Goal: Task Accomplishment & Management: Complete application form

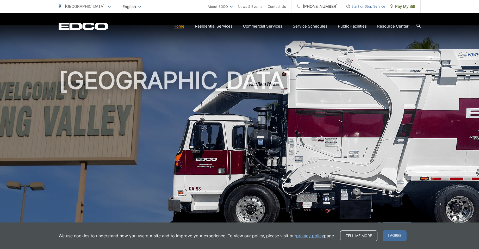
click at [374, 5] on span "Start or Stop Service" at bounding box center [364, 6] width 42 height 6
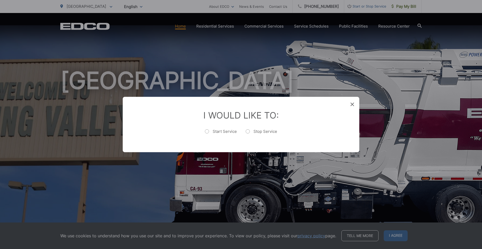
click at [251, 130] on label "Stop Service" at bounding box center [261, 134] width 31 height 10
radio input "true"
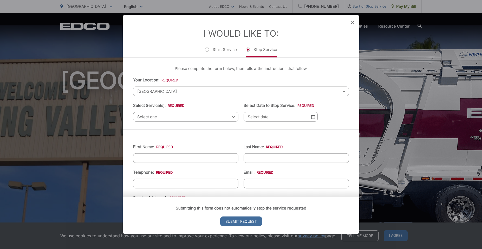
click at [190, 91] on span "[GEOGRAPHIC_DATA]" at bounding box center [241, 92] width 216 height 10
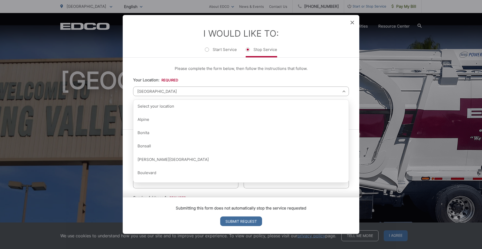
click at [159, 48] on ul "Start Service Stop Service" at bounding box center [241, 52] width 216 height 11
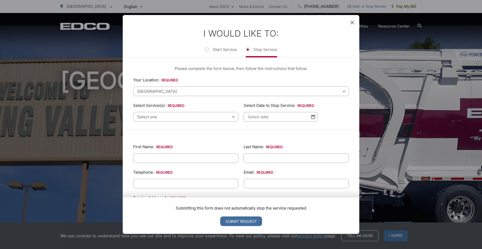
click at [164, 118] on span "Select one" at bounding box center [185, 117] width 105 height 10
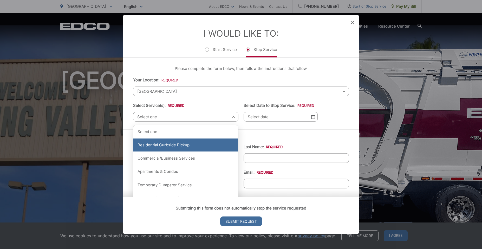
click at [168, 147] on div "Residential Curbside Pickup" at bounding box center [185, 145] width 105 height 13
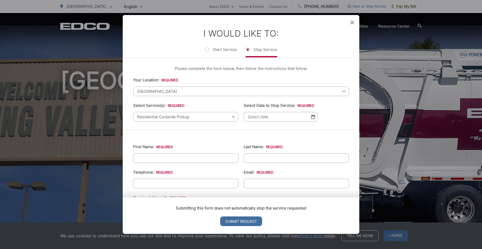
click at [254, 116] on input "Select Date to Stop Service: *" at bounding box center [281, 117] width 74 height 10
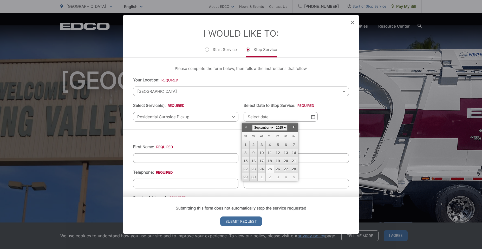
click at [294, 126] on link "Next" at bounding box center [294, 127] width 8 height 8
click at [277, 151] on link "10" at bounding box center [278, 153] width 8 height 8
type input "[DATE]"
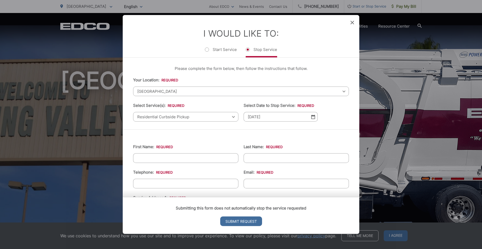
click at [311, 117] on img at bounding box center [313, 117] width 4 height 4
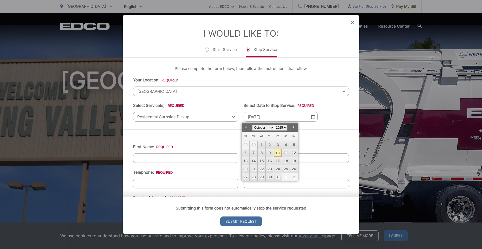
click at [226, 84] on li "Your Location: * Select your location Alpine [GEOGRAPHIC_DATA][PERSON_NAME][GEO…" at bounding box center [241, 86] width 216 height 19
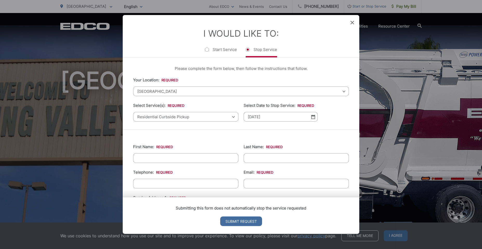
click at [170, 158] on input "First Name: *" at bounding box center [185, 159] width 105 height 10
type input "[PERSON_NAME]"
type input "2282630971"
type input "[EMAIL_ADDRESS][DOMAIN_NAME]"
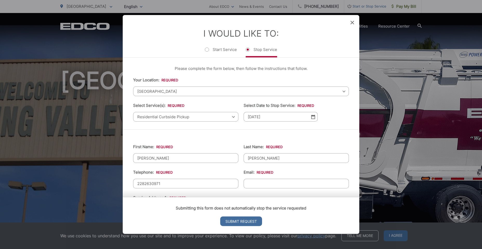
type input "Non-Hispanic, [DEMOGRAPHIC_DATA]/a, or [DEMOGRAPHIC_DATA] origin"
type input "[PHONE_NUMBER]"
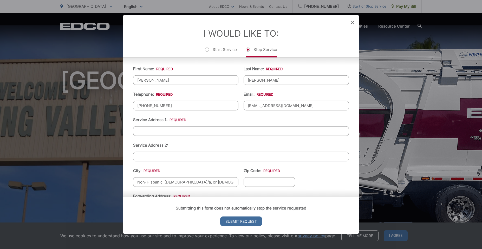
scroll to position [26, 0]
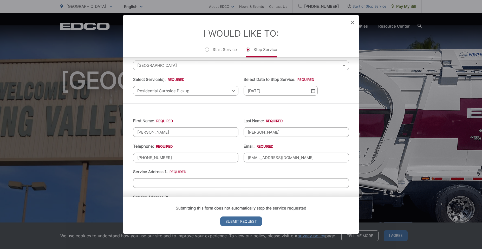
click at [189, 133] on input "[PERSON_NAME]" at bounding box center [185, 133] width 105 height 10
drag, startPoint x: 174, startPoint y: 130, endPoint x: 66, endPoint y: 132, distance: 107.8
click at [66, 132] on div "Entry Status None In Progress Completed None None In Progress Completed I Would…" at bounding box center [241, 124] width 482 height 249
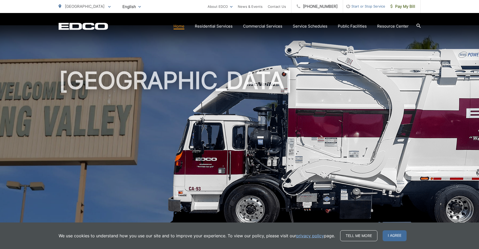
click at [368, 5] on span "Start or Stop Service" at bounding box center [364, 6] width 42 height 6
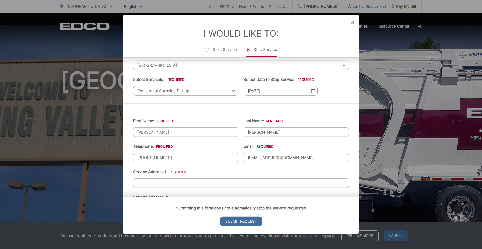
click at [161, 132] on input "[PERSON_NAME]" at bounding box center [185, 133] width 105 height 10
type input "J"
type input "[PERSON_NAME]"
type input "91935"
drag, startPoint x: 172, startPoint y: 158, endPoint x: 95, endPoint y: 159, distance: 76.8
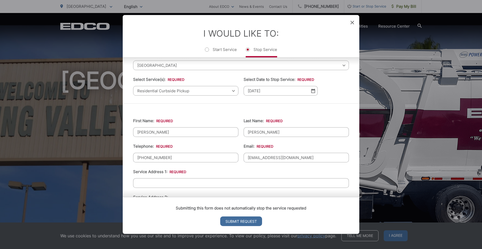
click at [95, 159] on div "Entry Status None In Progress Completed None None In Progress Completed I Would…" at bounding box center [241, 124] width 482 height 249
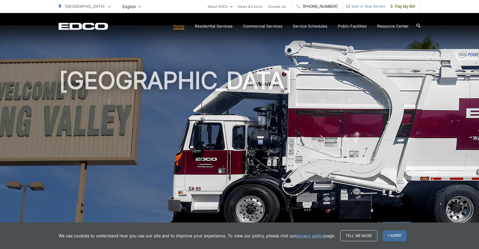
click at [372, 9] on span "Start or Stop Service" at bounding box center [364, 6] width 42 height 6
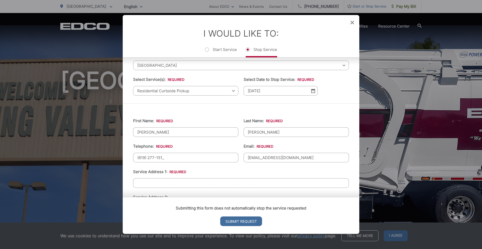
type input "[PHONE_NUMBER]"
click at [285, 160] on input "[EMAIL_ADDRESS][DOMAIN_NAME]" at bounding box center [296, 158] width 105 height 10
click at [294, 156] on input "[EMAIL_ADDRESS]" at bounding box center [296, 158] width 105 height 10
type input "[EMAIL_ADDRESS][DOMAIN_NAME]"
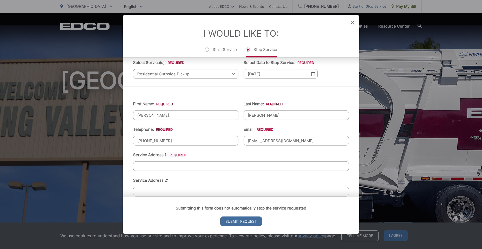
scroll to position [52, 0]
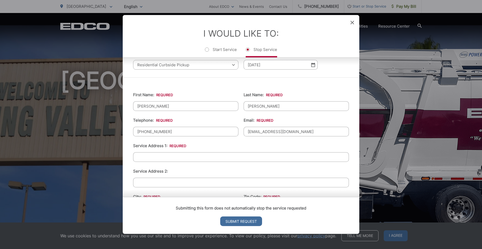
click at [213, 160] on input "Service Address 1: *" at bounding box center [241, 157] width 216 height 10
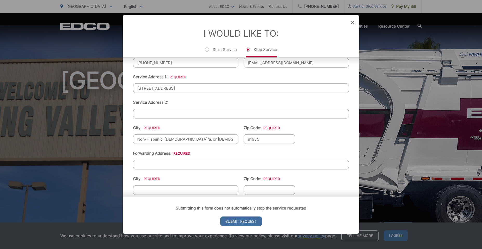
scroll to position [130, 0]
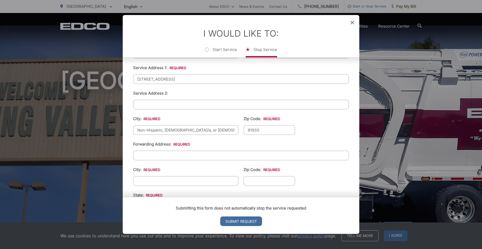
type input "[STREET_ADDRESS]"
click at [206, 154] on input "Forwarding Address: *" at bounding box center [241, 156] width 216 height 10
type input "[STREET_ADDRESS]"
click at [181, 185] on input "City: *" at bounding box center [185, 181] width 105 height 10
type input "[DEMOGRAPHIC_DATA]"
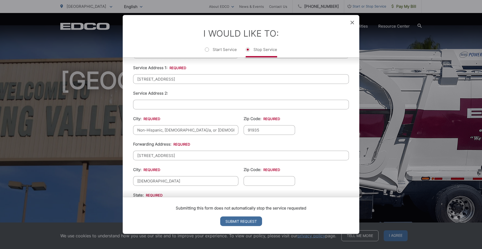
click at [269, 179] on input "Zip Code: *" at bounding box center [270, 181] width 52 height 10
type input "92071"
drag, startPoint x: 217, startPoint y: 131, endPoint x: 138, endPoint y: 127, distance: 79.4
click at [138, 127] on input "Non-Hispanic, [DEMOGRAPHIC_DATA]/a, or [DEMOGRAPHIC_DATA] origin" at bounding box center [185, 130] width 105 height 10
type input "Jamul"
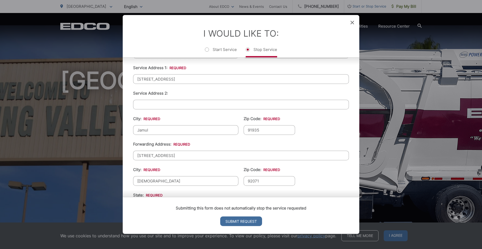
click at [168, 112] on ul "First Name: * [PERSON_NAME] Last Name: * [PERSON_NAME] Telephone: * [PHONE_NUMB…" at bounding box center [241, 134] width 216 height 253
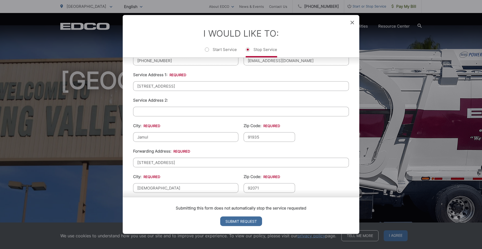
scroll to position [201, 0]
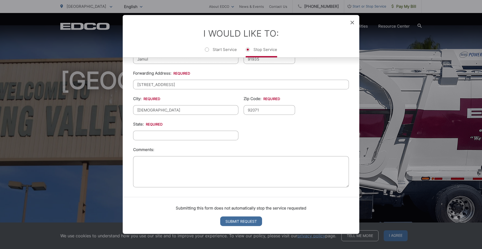
click at [178, 134] on input "State: *" at bounding box center [185, 136] width 105 height 10
type input "CA"
click at [270, 146] on ul "First Name: * [PERSON_NAME] Last Name: * [PERSON_NAME] Telephone: * [PHONE_NUMB…" at bounding box center [241, 63] width 216 height 253
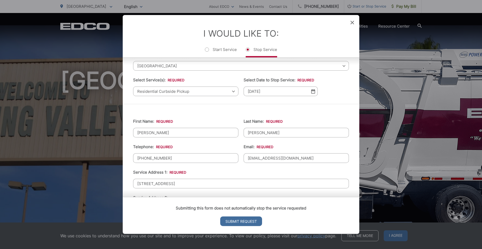
scroll to position [0, 0]
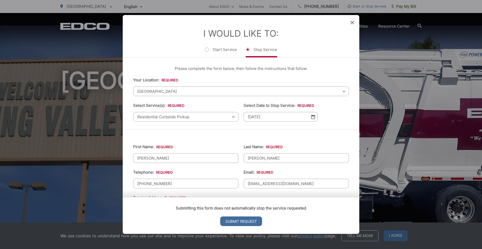
click at [215, 93] on span "[GEOGRAPHIC_DATA]" at bounding box center [241, 92] width 216 height 10
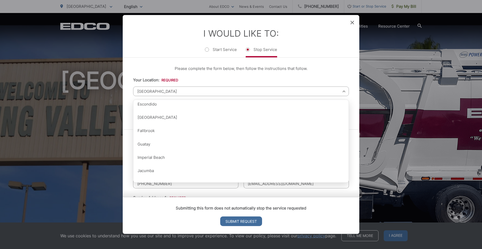
scroll to position [286, 0]
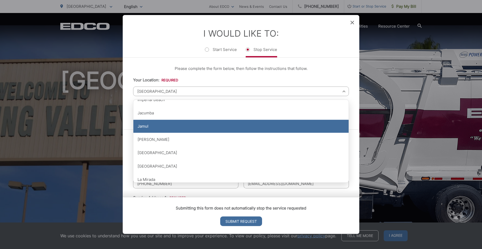
click at [193, 126] on div "Jamul" at bounding box center [240, 126] width 215 height 13
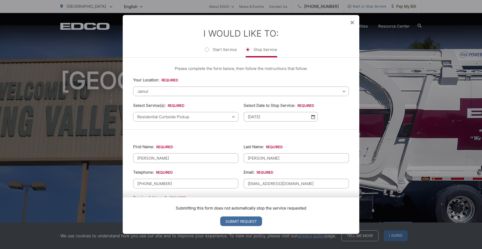
click at [169, 49] on ul "Start Service Stop Service" at bounding box center [241, 52] width 216 height 11
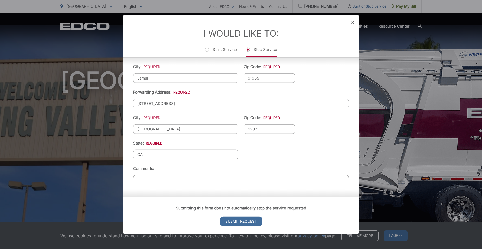
scroll to position [201, 0]
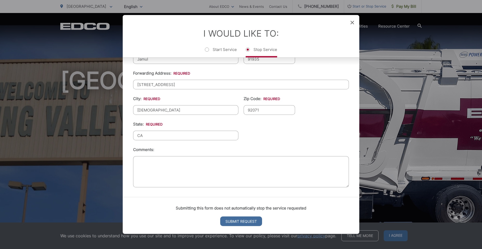
click at [231, 160] on textarea "Comments:" at bounding box center [241, 171] width 216 height 31
type textarea "m"
type textarea "Moving"
click at [235, 149] on li "Comments: Moving" at bounding box center [241, 168] width 216 height 43
click at [250, 221] on input "Submit Request" at bounding box center [241, 222] width 42 height 10
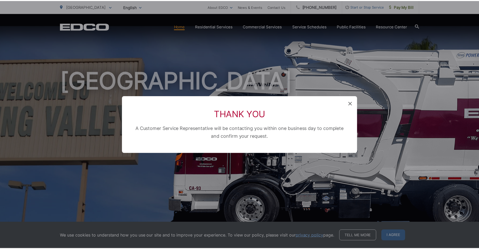
scroll to position [0, 0]
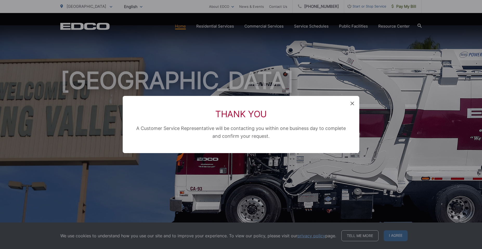
click at [351, 103] on icon at bounding box center [353, 104] width 4 height 4
